Goal: Transaction & Acquisition: Book appointment/travel/reservation

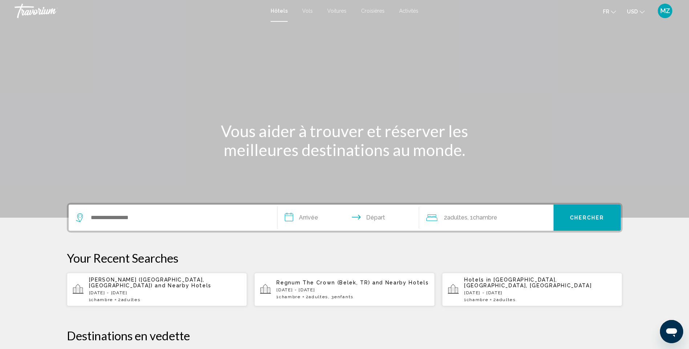
click at [632, 11] on span "USD" at bounding box center [632, 12] width 11 height 6
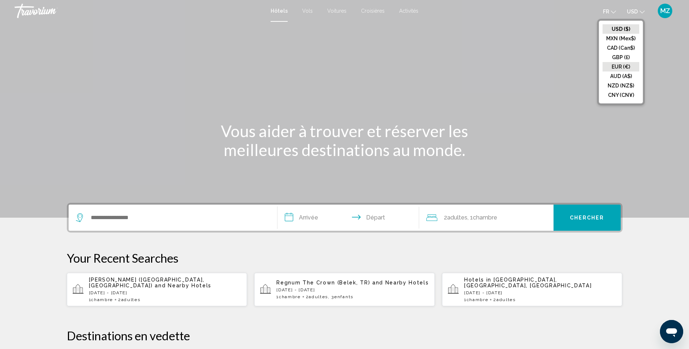
click at [620, 64] on button "EUR (€)" at bounding box center [620, 66] width 37 height 9
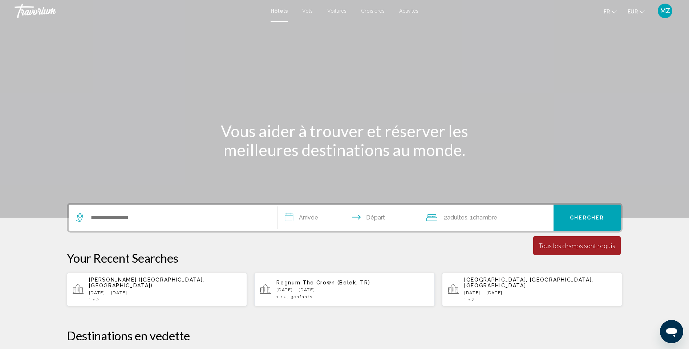
click at [184, 209] on div "Search widget" at bounding box center [173, 218] width 194 height 26
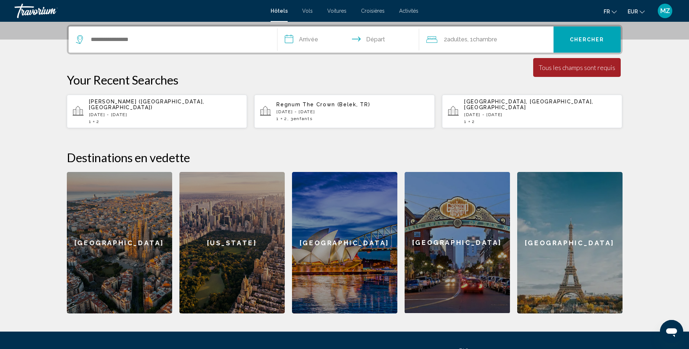
scroll to position [179, 0]
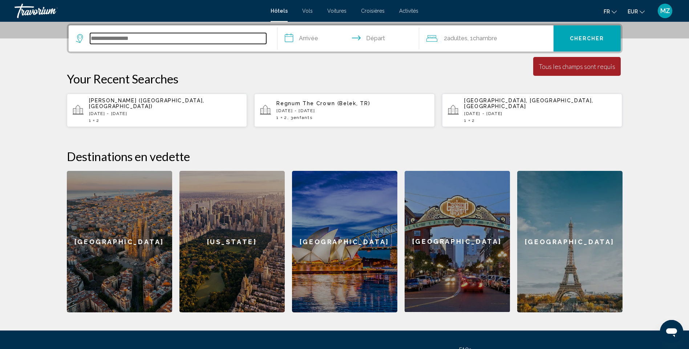
click at [110, 37] on input "Search widget" at bounding box center [178, 38] width 176 height 11
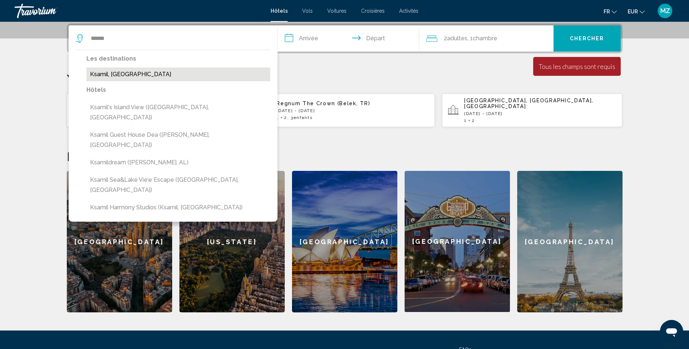
click at [114, 76] on button "Ksamil, [GEOGRAPHIC_DATA]" at bounding box center [178, 75] width 184 height 14
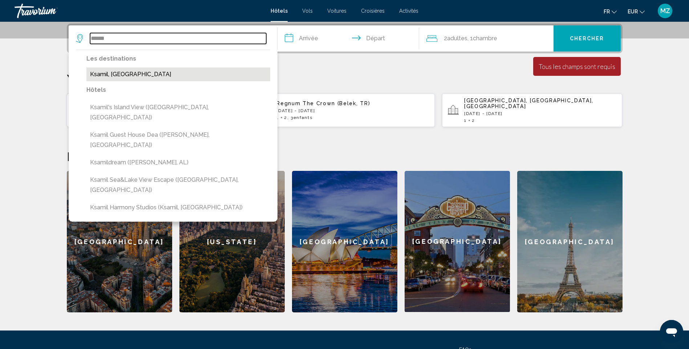
type input "**********"
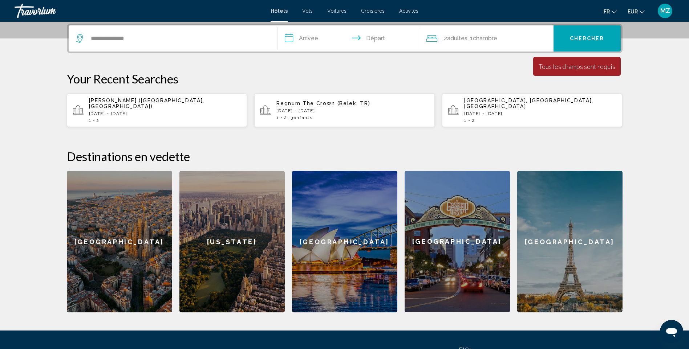
click at [313, 42] on input "**********" at bounding box center [349, 39] width 145 height 28
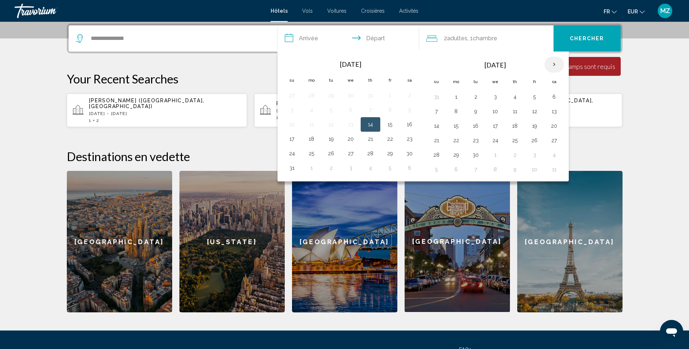
click at [548, 63] on th "Next month" at bounding box center [554, 65] width 20 height 16
click at [455, 111] on button "6" at bounding box center [456, 111] width 12 height 10
click at [533, 114] on button "10" at bounding box center [535, 111] width 12 height 10
type input "**********"
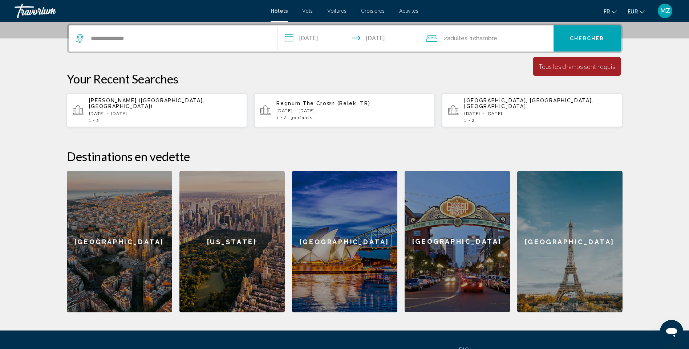
click at [564, 44] on button "Chercher" at bounding box center [586, 38] width 67 height 26
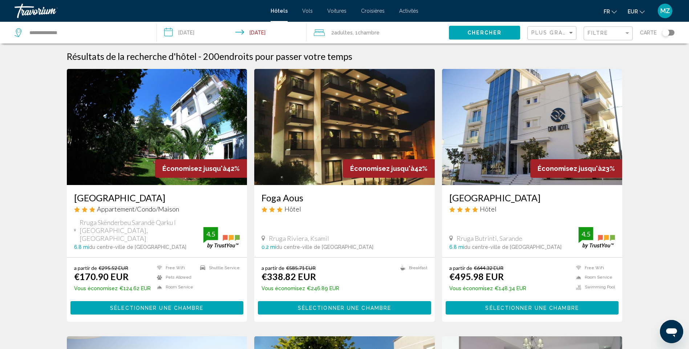
drag, startPoint x: 32, startPoint y: 193, endPoint x: 36, endPoint y: 159, distance: 34.0
click at [544, 29] on div "Plus grandes économies" at bounding box center [552, 33] width 43 height 13
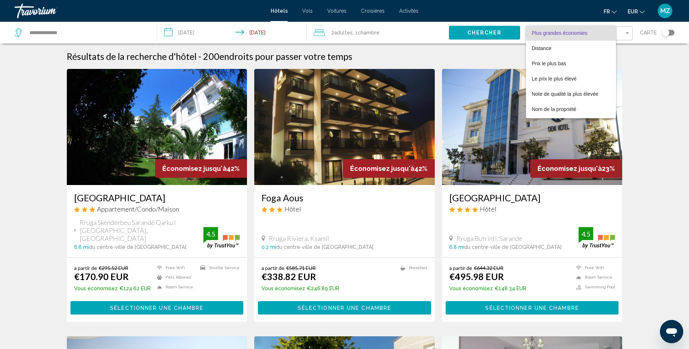
click at [635, 60] on div at bounding box center [344, 174] width 689 height 349
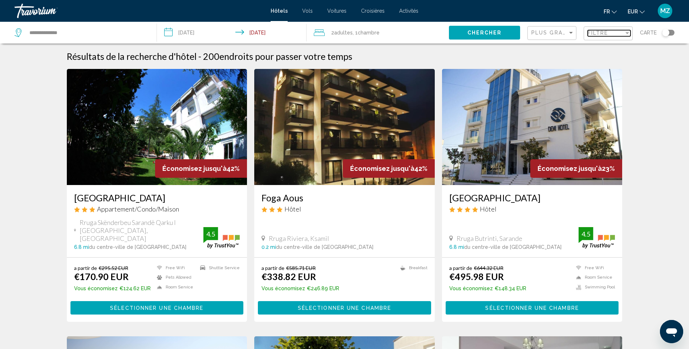
click at [620, 33] on div "Filtre" at bounding box center [605, 33] width 36 height 6
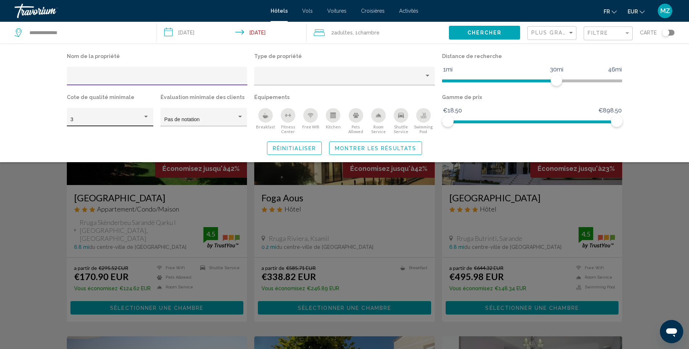
click at [128, 119] on div "3" at bounding box center [106, 120] width 72 height 6
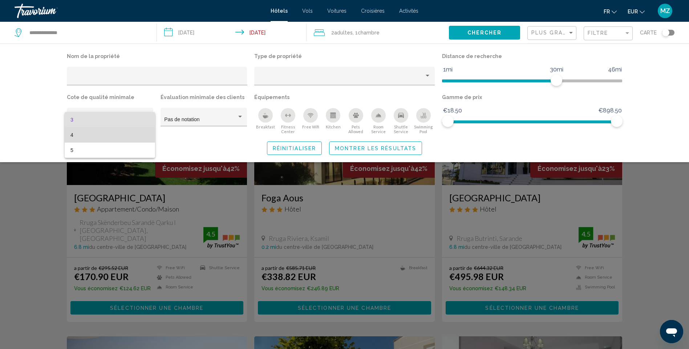
click at [94, 140] on span "4" at bounding box center [109, 134] width 79 height 15
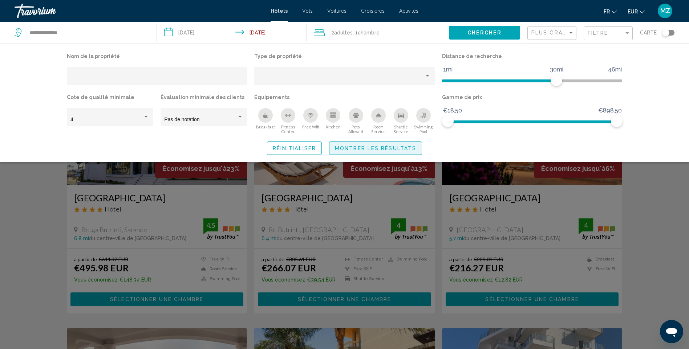
click at [365, 151] on button "Montrer les résultats" at bounding box center [375, 148] width 93 height 13
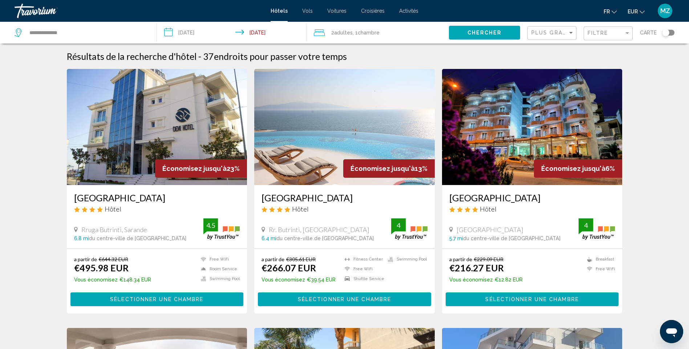
click at [541, 124] on img "Main content" at bounding box center [532, 127] width 180 height 116
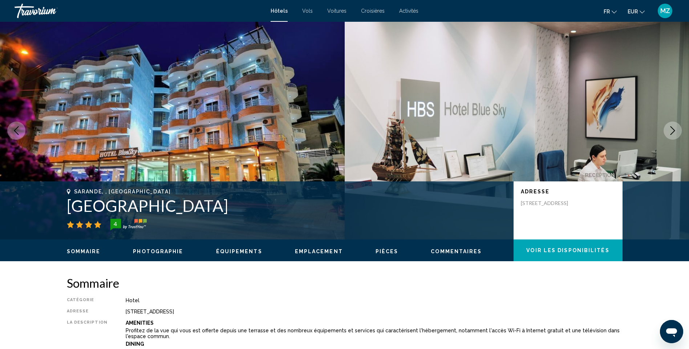
click at [671, 126] on icon "Next image" at bounding box center [672, 130] width 9 height 9
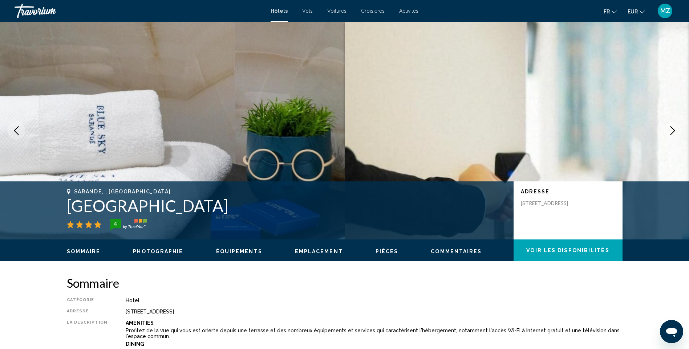
click at [671, 126] on icon "Next image" at bounding box center [672, 130] width 9 height 9
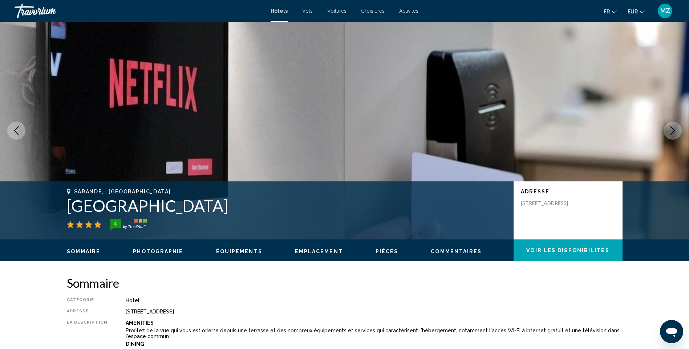
click at [671, 126] on icon "Next image" at bounding box center [672, 130] width 9 height 9
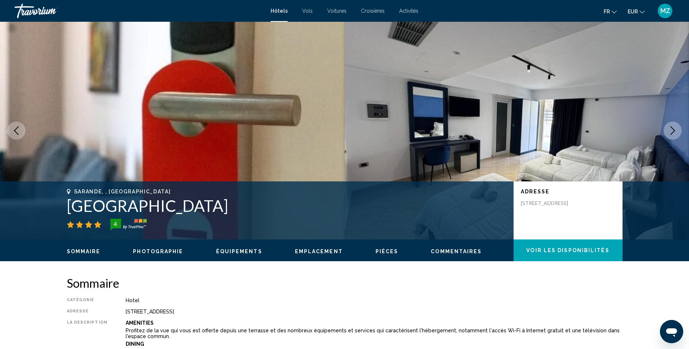
click at [671, 126] on icon "Next image" at bounding box center [672, 130] width 9 height 9
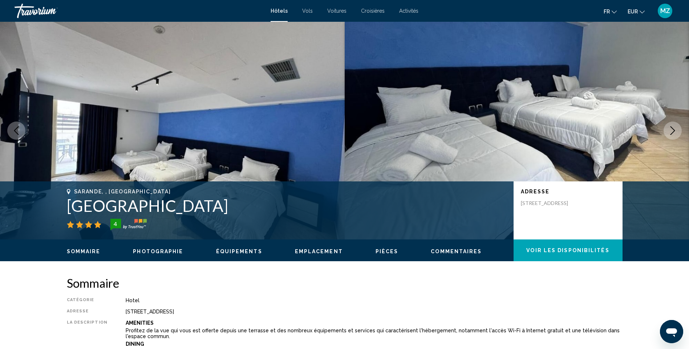
click at [671, 126] on icon "Next image" at bounding box center [672, 130] width 9 height 9
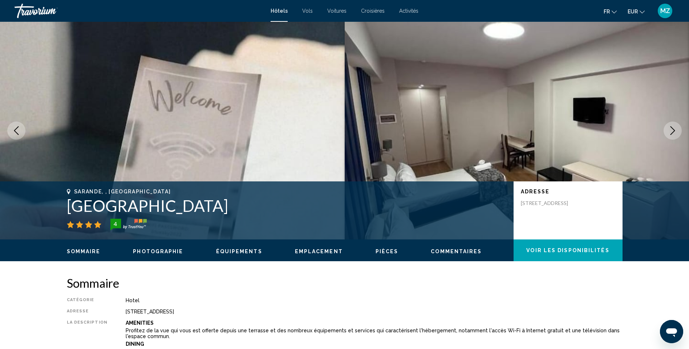
click at [671, 126] on icon "Next image" at bounding box center [672, 130] width 9 height 9
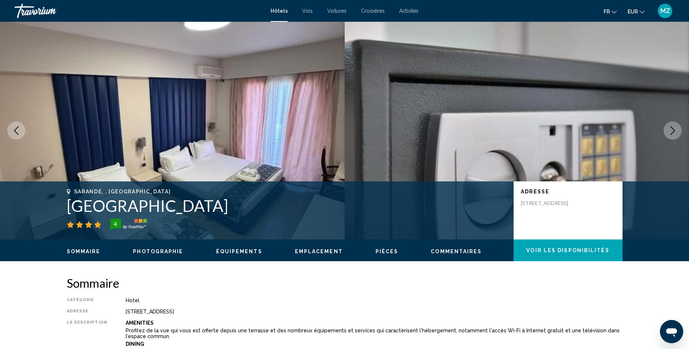
click at [671, 126] on icon "Next image" at bounding box center [672, 130] width 9 height 9
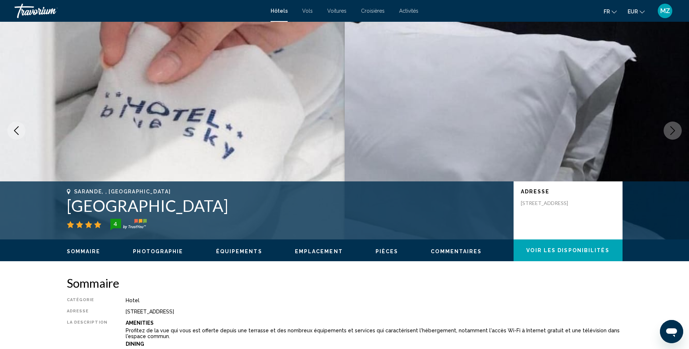
click at [671, 126] on icon "Next image" at bounding box center [672, 130] width 9 height 9
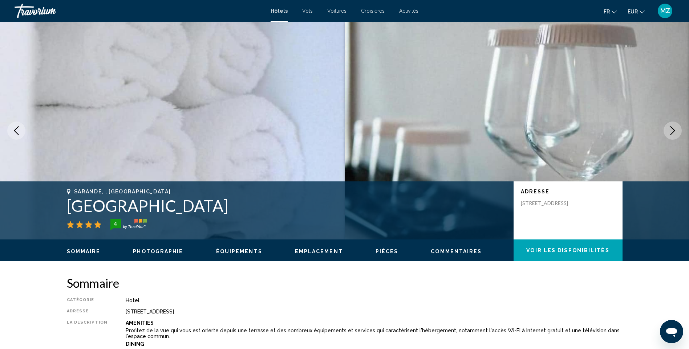
click at [671, 126] on icon "Next image" at bounding box center [672, 130] width 9 height 9
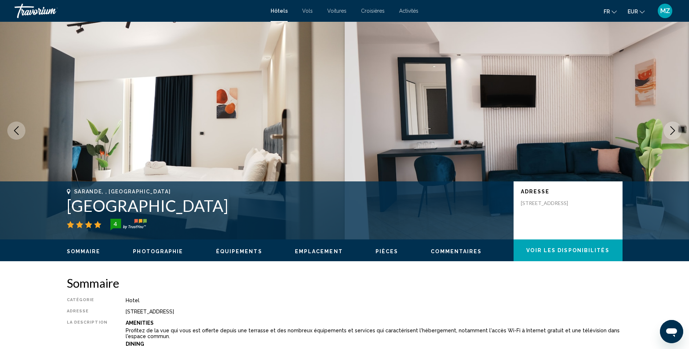
click at [671, 126] on icon "Next image" at bounding box center [672, 130] width 9 height 9
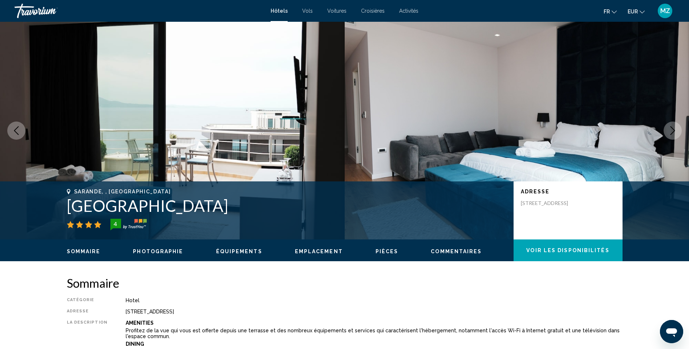
click at [671, 126] on icon "Next image" at bounding box center [672, 130] width 9 height 9
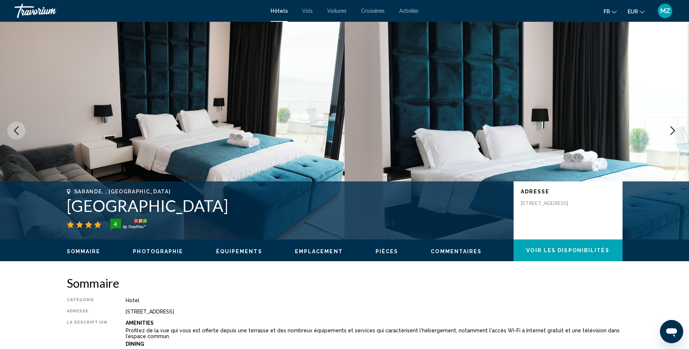
click at [671, 126] on icon "Next image" at bounding box center [672, 130] width 9 height 9
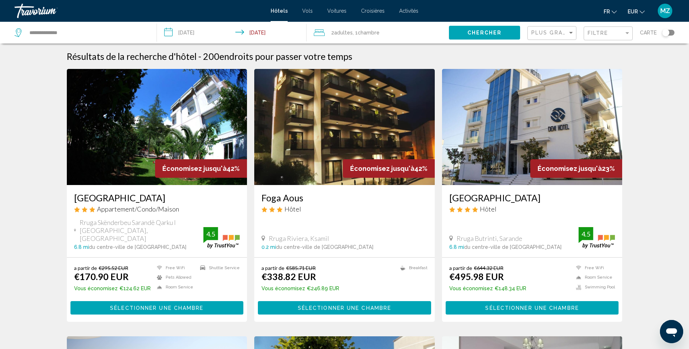
drag, startPoint x: 648, startPoint y: 208, endPoint x: 645, endPoint y: 176, distance: 32.1
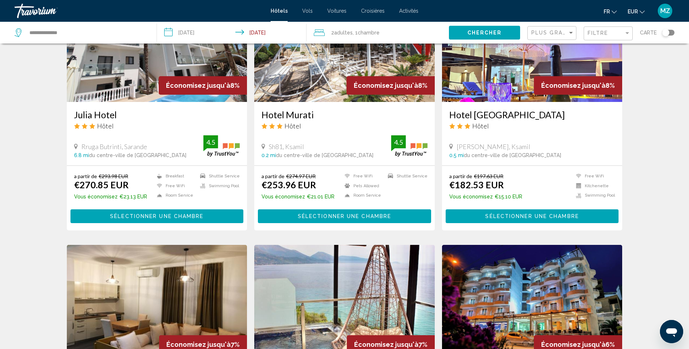
scroll to position [875, 0]
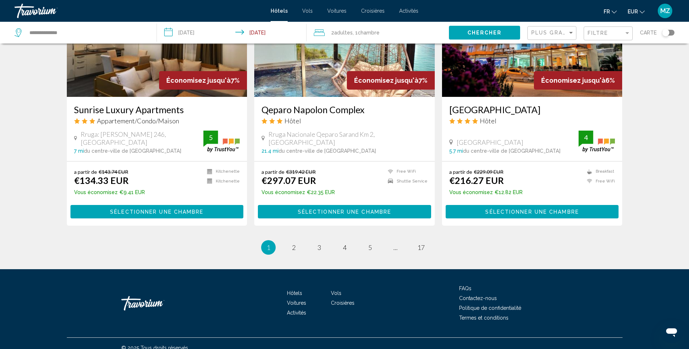
drag, startPoint x: 638, startPoint y: 156, endPoint x: 355, endPoint y: 316, distance: 325.3
click at [355, 316] on div "Hôtels Vols Voitures Croisières Activités FAQs Contactez-nous Politique de conf…" at bounding box center [344, 303] width 555 height 68
click at [387, 338] on div "© 2025 Tous droits réservés." at bounding box center [344, 348] width 555 height 20
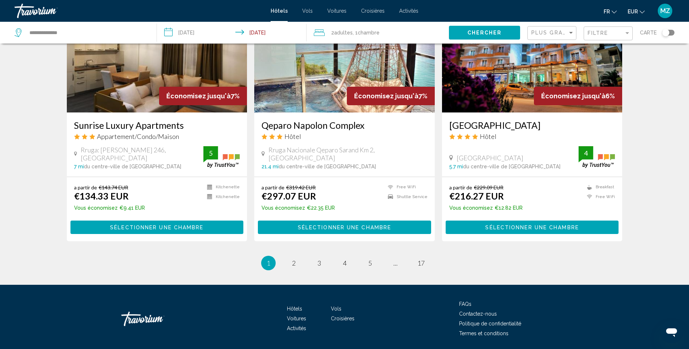
scroll to position [875, 0]
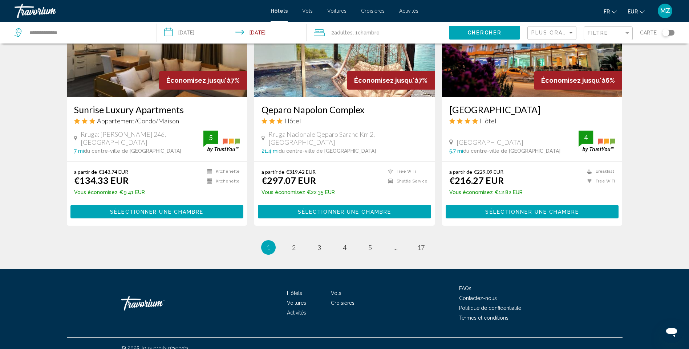
click at [365, 296] on div "Hôtels Vols Voitures Croisières Activités FAQs Contactez-nous Politique de conf…" at bounding box center [344, 303] width 555 height 68
click at [365, 298] on li "Croisières" at bounding box center [353, 302] width 44 height 8
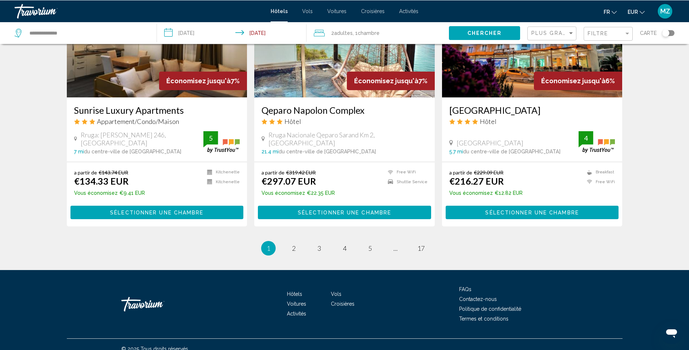
scroll to position [860, 0]
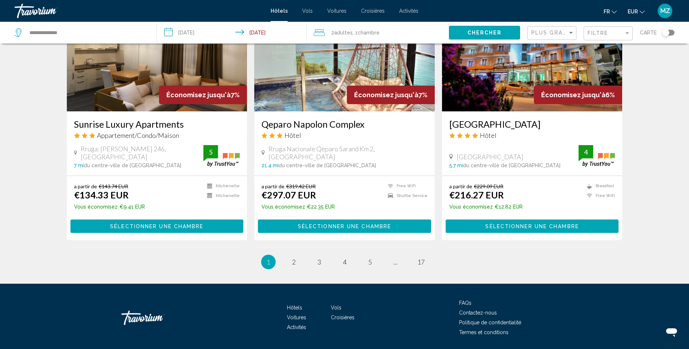
drag, startPoint x: 390, startPoint y: 275, endPoint x: 1, endPoint y: 49, distance: 449.7
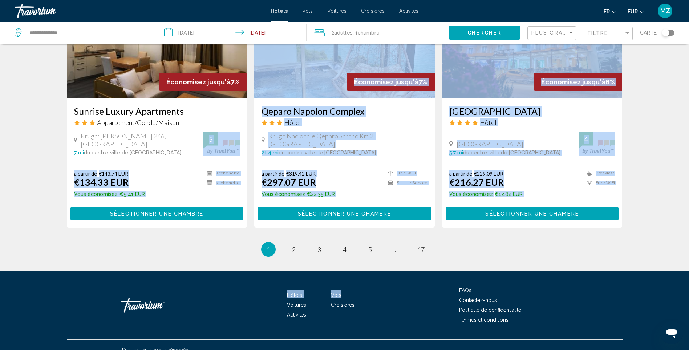
scroll to position [875, 0]
